Goal: Transaction & Acquisition: Purchase product/service

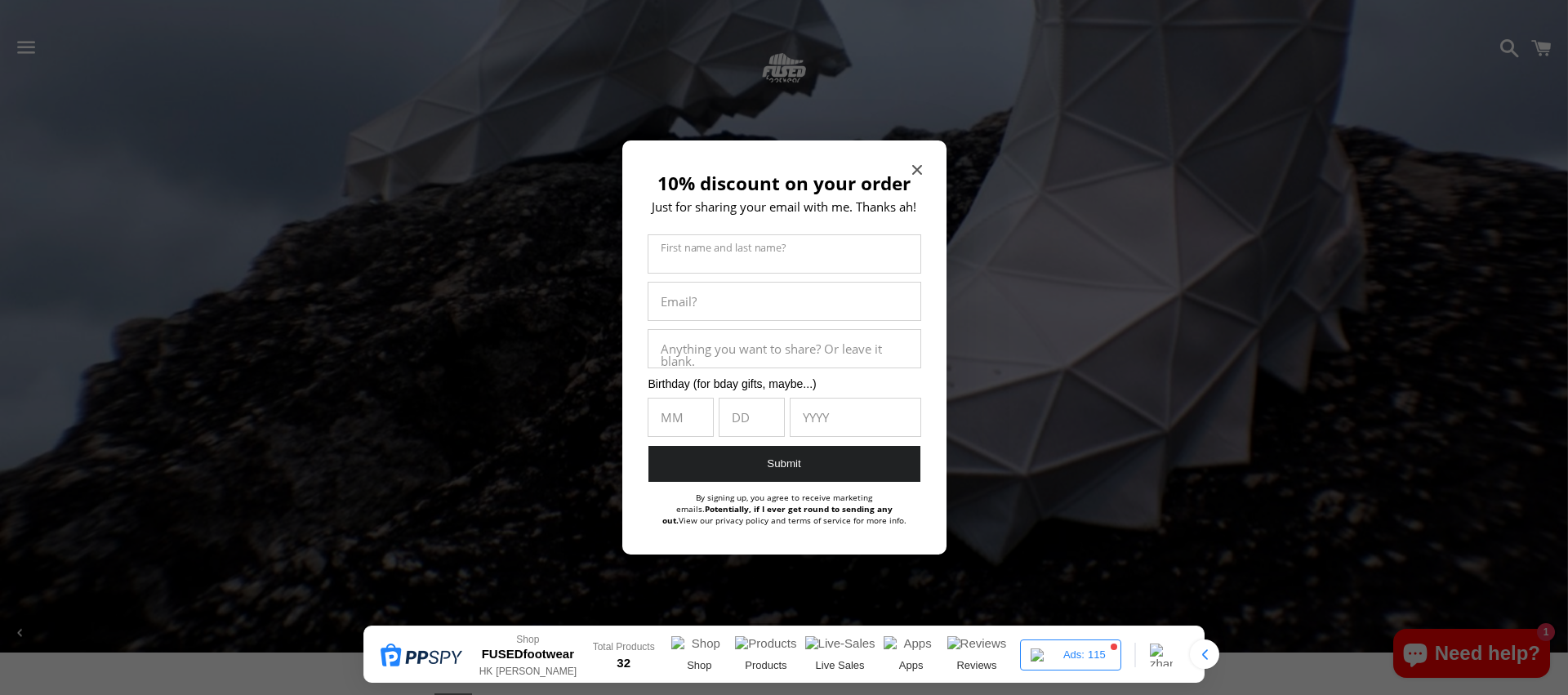
click at [915, 163] on span "Close modal" at bounding box center [917, 169] width 10 height 16
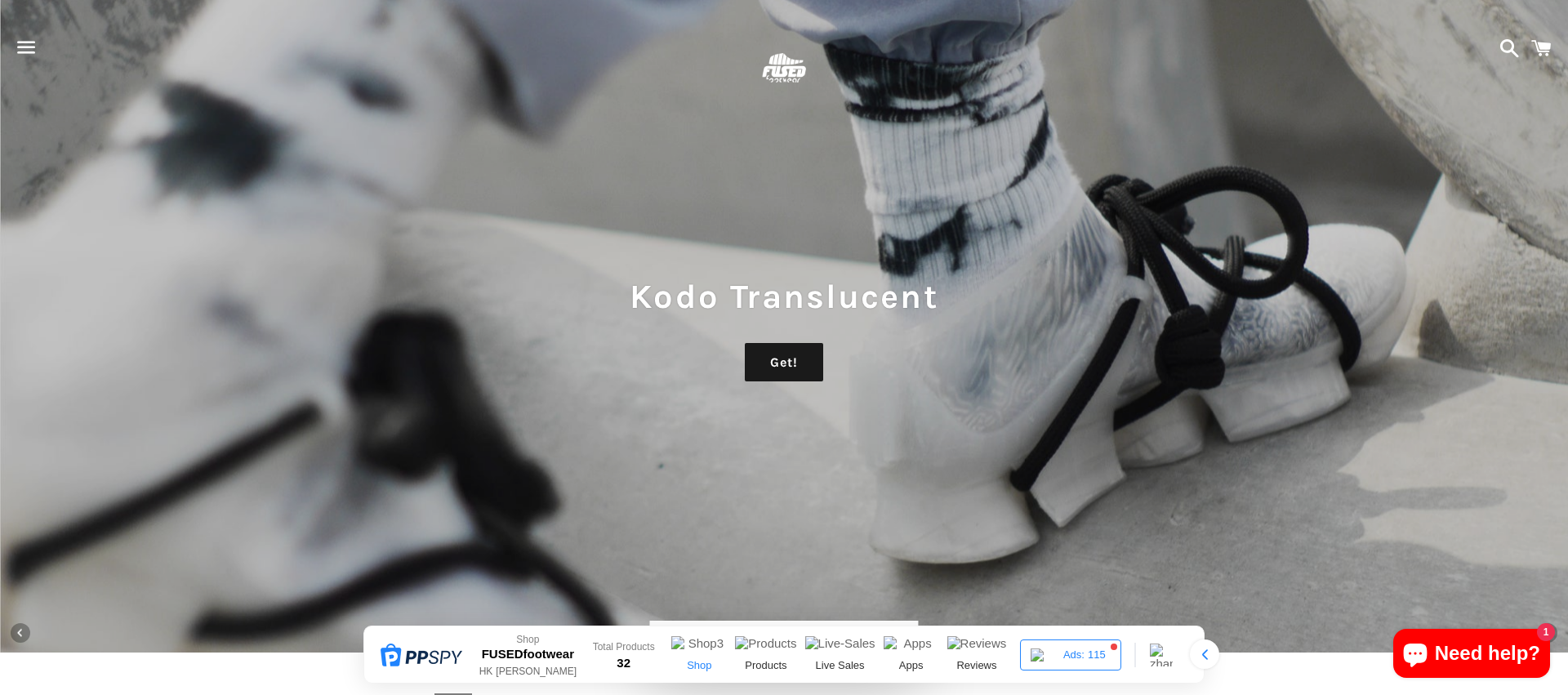
click at [705, 645] on img at bounding box center [699, 646] width 56 height 20
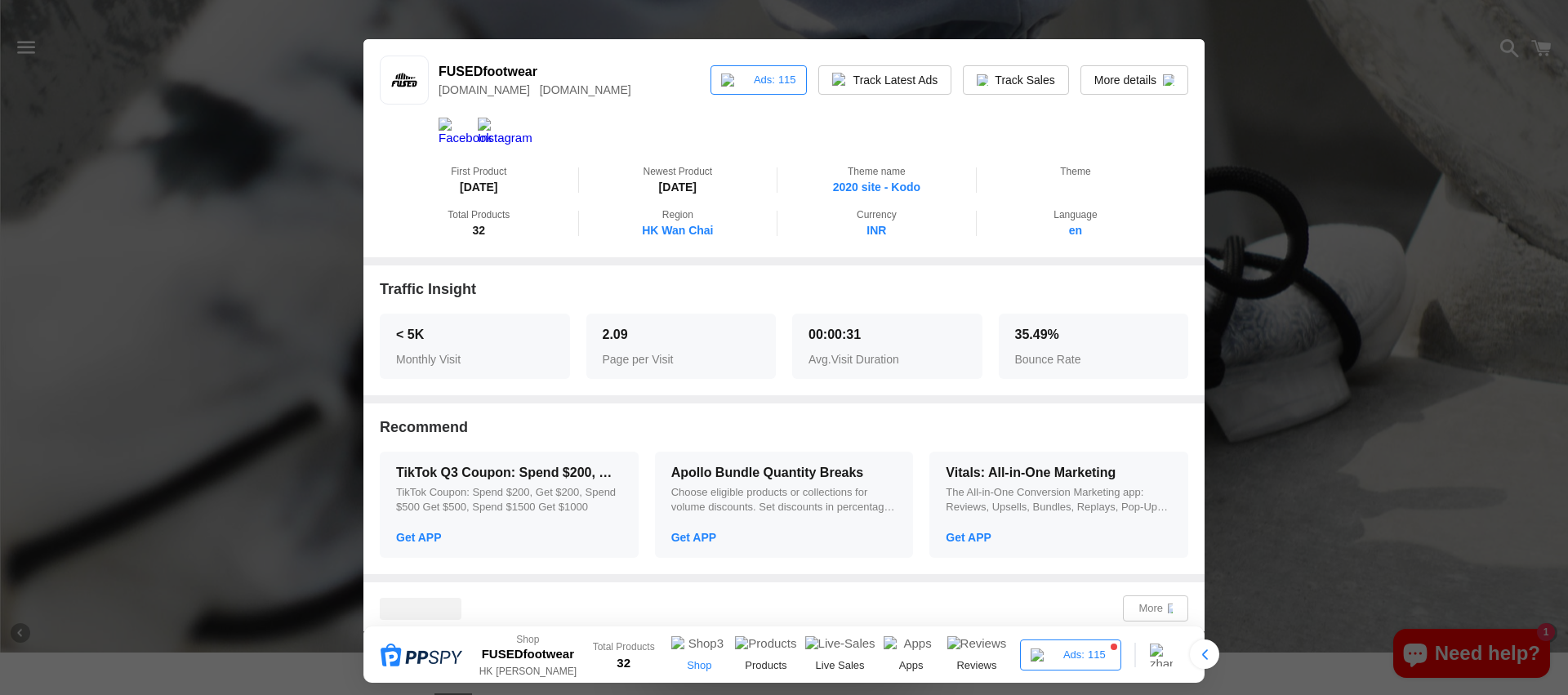
click at [1468, 224] on div at bounding box center [784, 348] width 1568 height 695
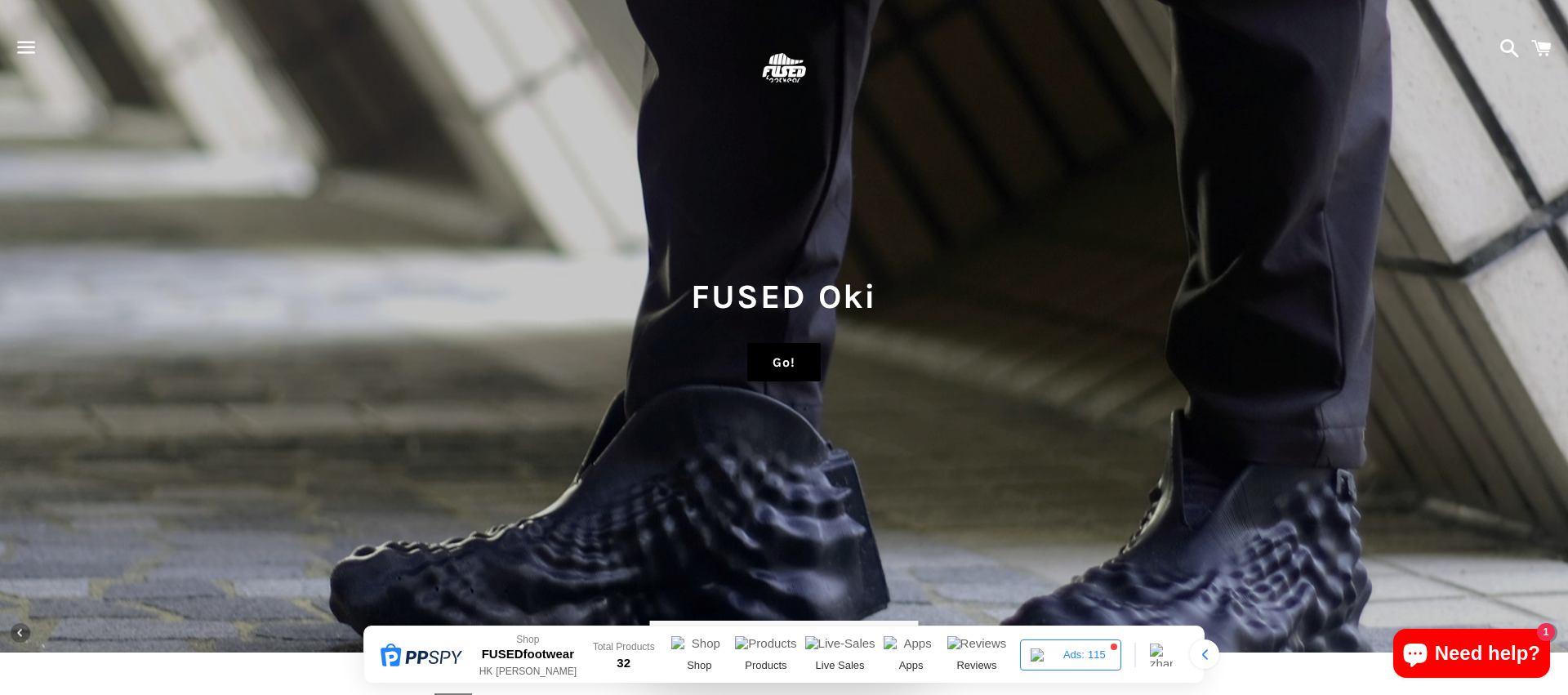
click at [818, 343] on link "Go!" at bounding box center [783, 361] width 73 height 39
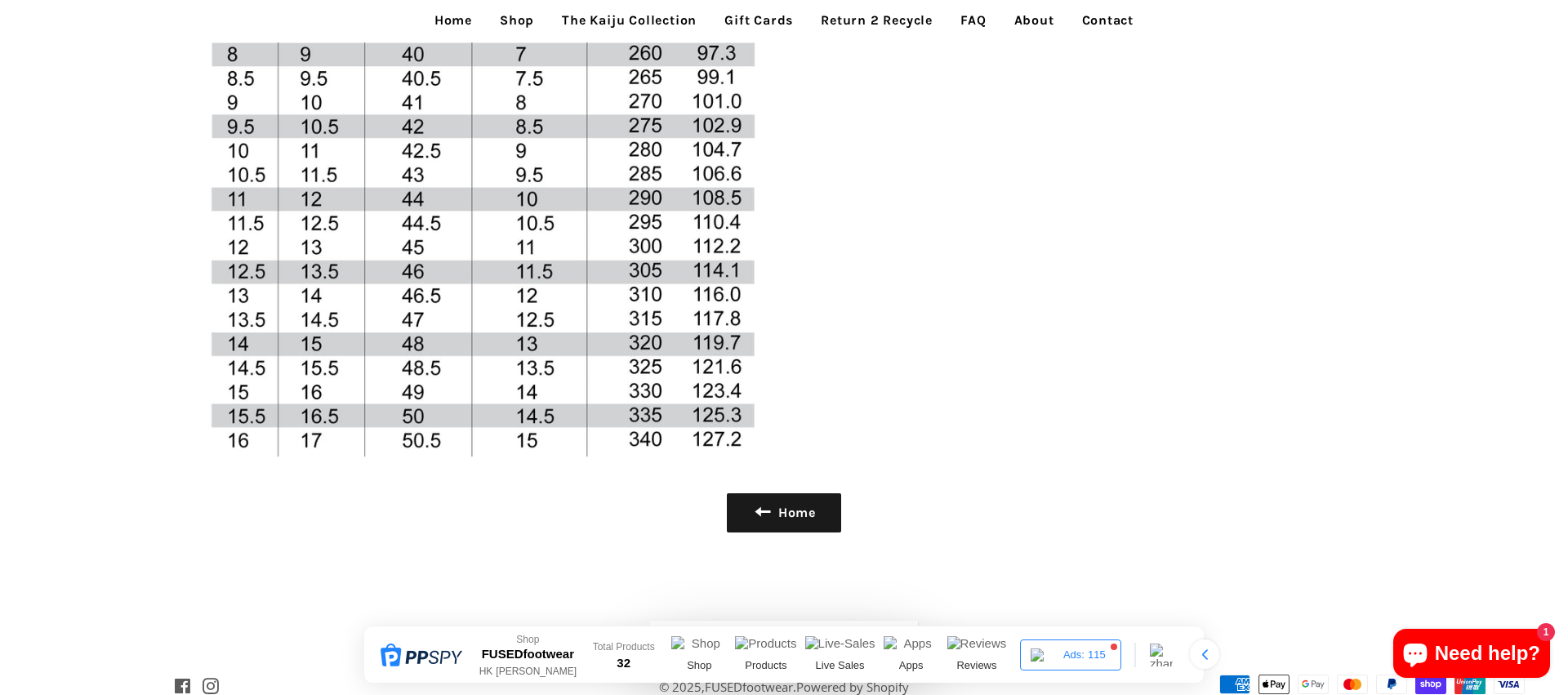
scroll to position [6800, 0]
